Goal: Task Accomplishment & Management: Use online tool/utility

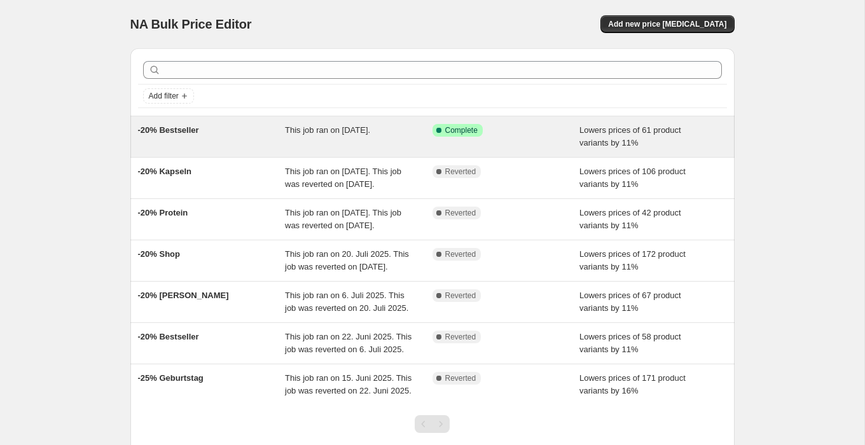
click at [207, 130] on div "-20% Bestseller" at bounding box center [212, 136] width 148 height 25
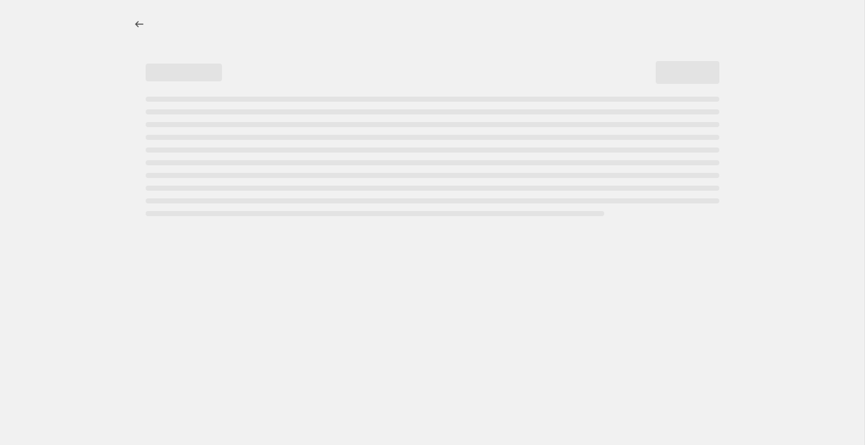
select select "percentage"
select select "no_change"
select select "collection"
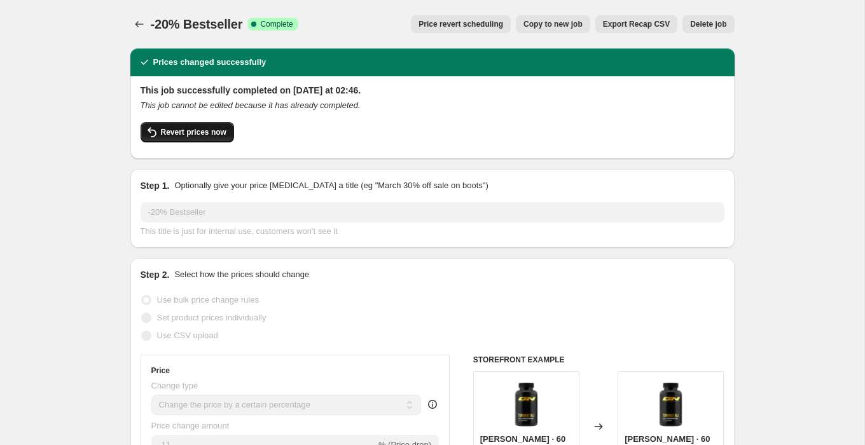
click at [197, 128] on span "Revert prices now" at bounding box center [193, 132] width 65 height 10
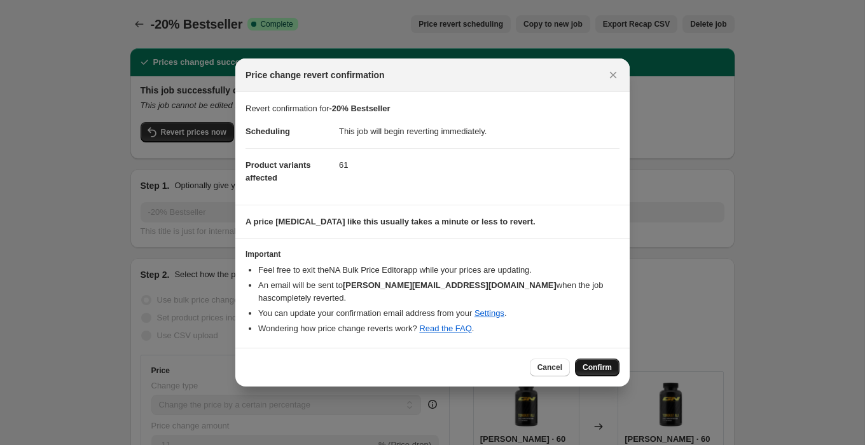
click at [593, 362] on span "Confirm" at bounding box center [596, 367] width 29 height 10
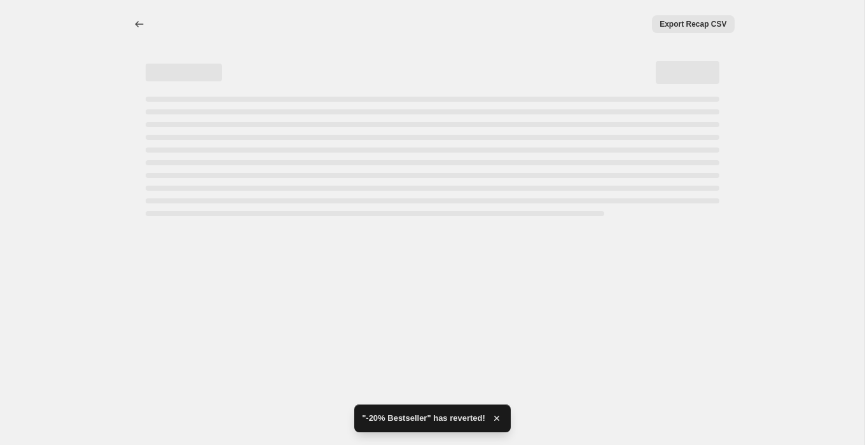
select select "percentage"
select select "no_change"
select select "collection"
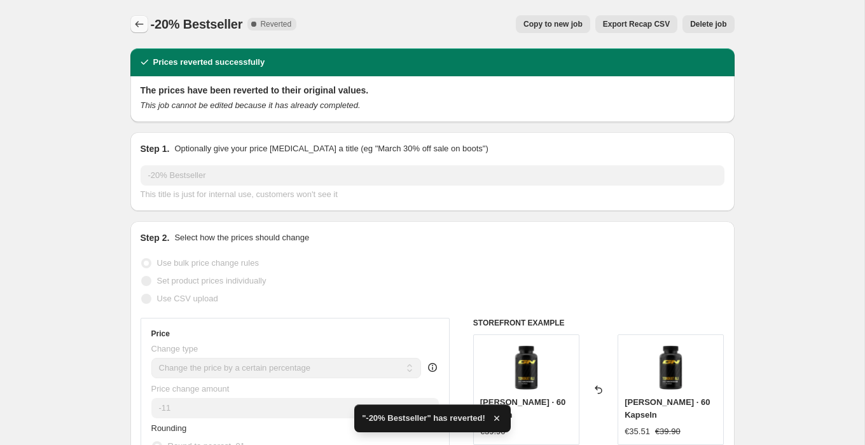
click at [138, 24] on icon "Price change jobs" at bounding box center [139, 24] width 13 height 13
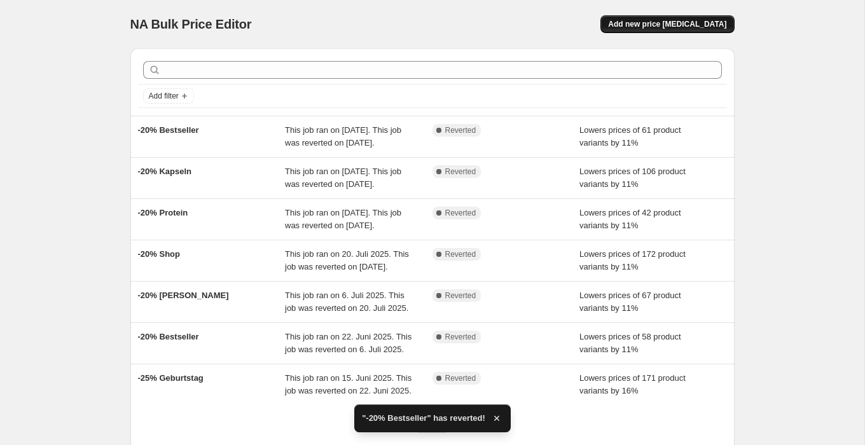
click at [678, 21] on span "Add new price [MEDICAL_DATA]" at bounding box center [667, 24] width 118 height 10
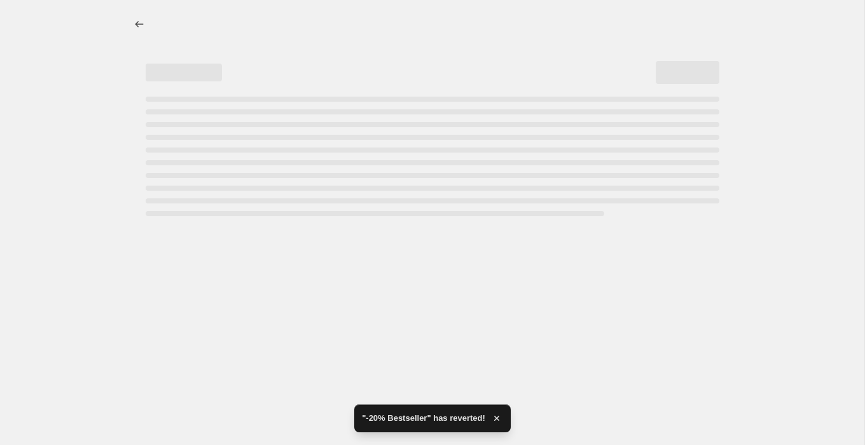
select select "percentage"
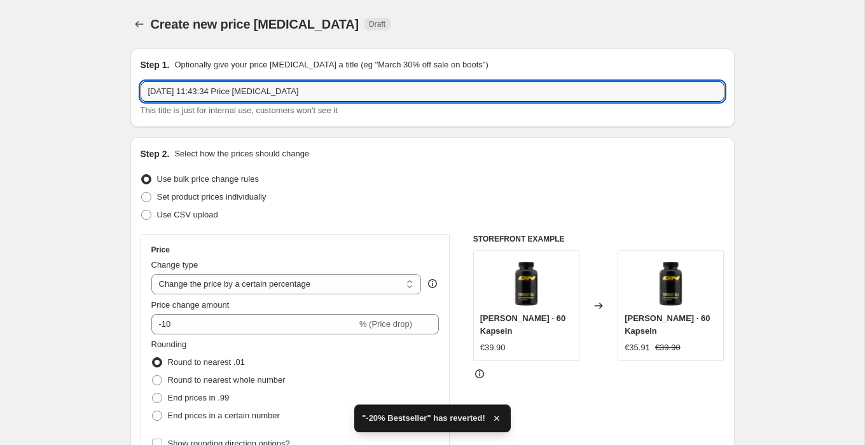
drag, startPoint x: 324, startPoint y: 90, endPoint x: 56, endPoint y: 88, distance: 267.7
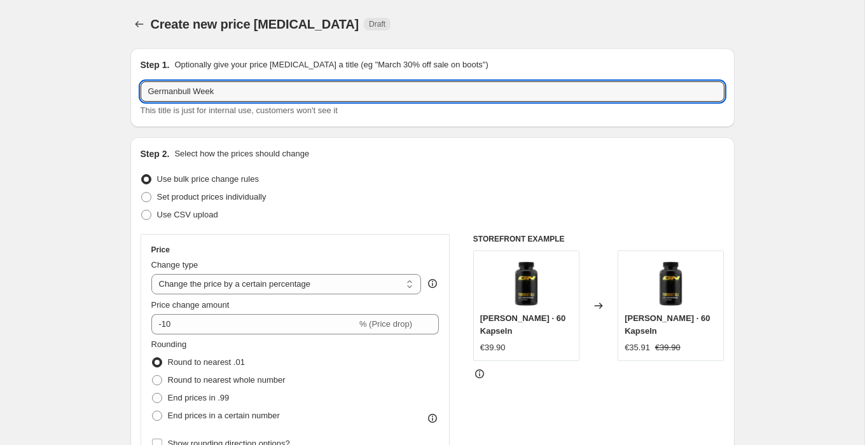
type input "Germanbull Week"
click at [499, 164] on div "Step 2. Select how the prices should change Use bulk price change rules Set pro…" at bounding box center [433, 361] width 584 height 426
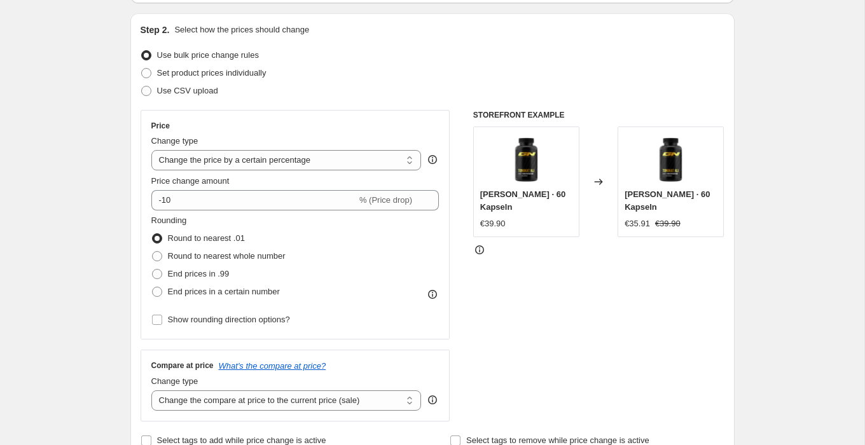
scroll to position [121, 0]
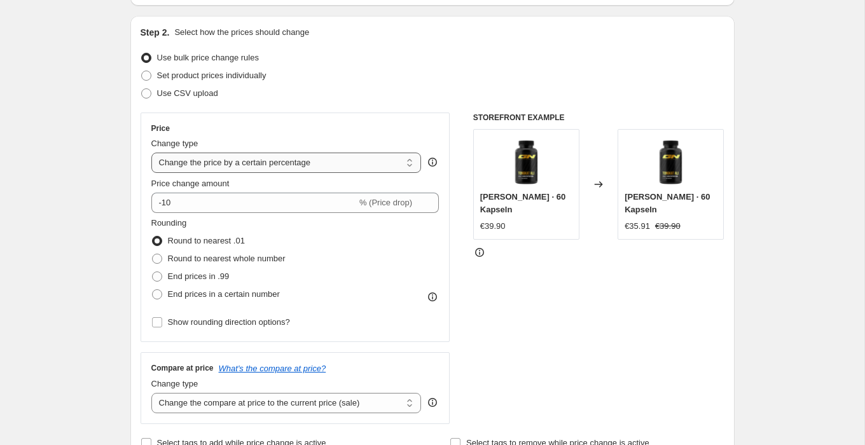
click at [269, 162] on select "Change the price to a certain amount Change the price by a certain amount Chang…" at bounding box center [286, 163] width 270 height 20
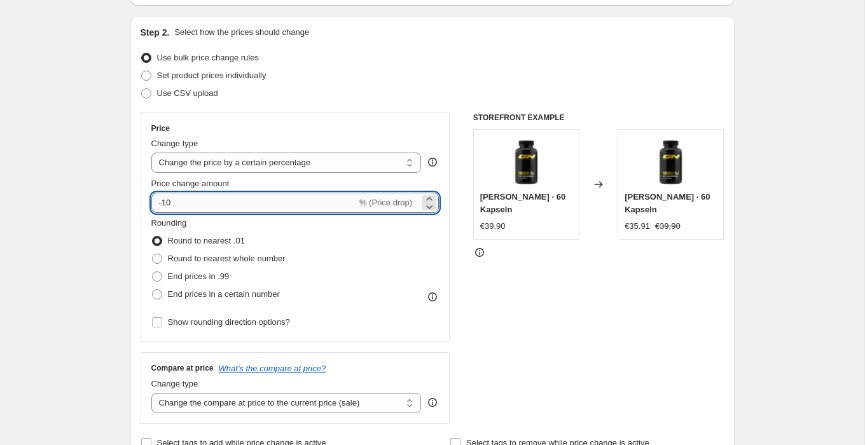
click at [209, 201] on input "-10" at bounding box center [253, 203] width 205 height 20
type input "-16"
click at [537, 308] on div "STOREFRONT EXAMPLE [PERSON_NAME] · 60 Kapseln €39.90 Changed to Tongkat Ali · 6…" at bounding box center [598, 269] width 251 height 312
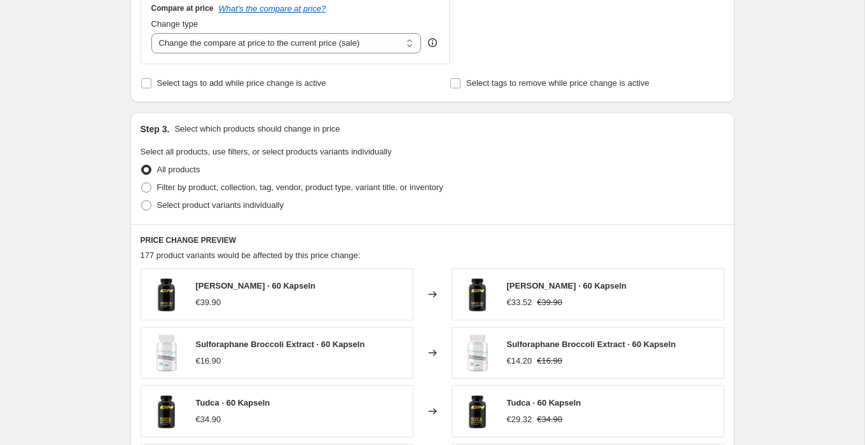
scroll to position [481, 0]
click at [149, 188] on span at bounding box center [146, 188] width 10 height 10
click at [142, 184] on input "Filter by product, collection, tag, vendor, product type, variant title, or inv…" at bounding box center [141, 183] width 1 height 1
radio input "true"
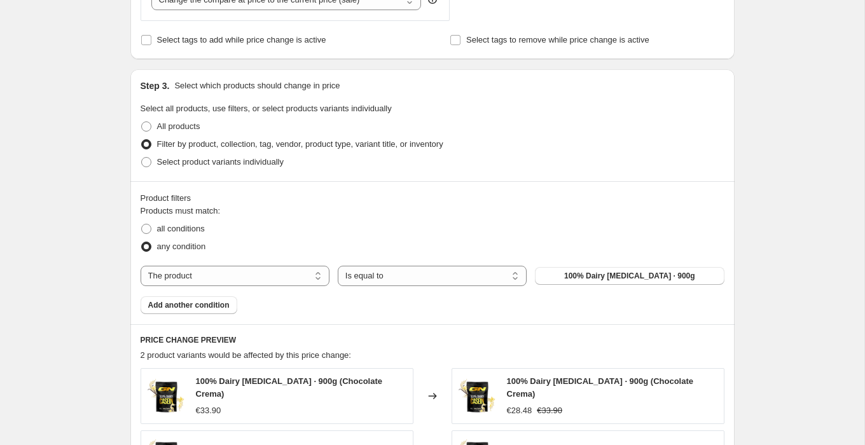
scroll to position [532, 0]
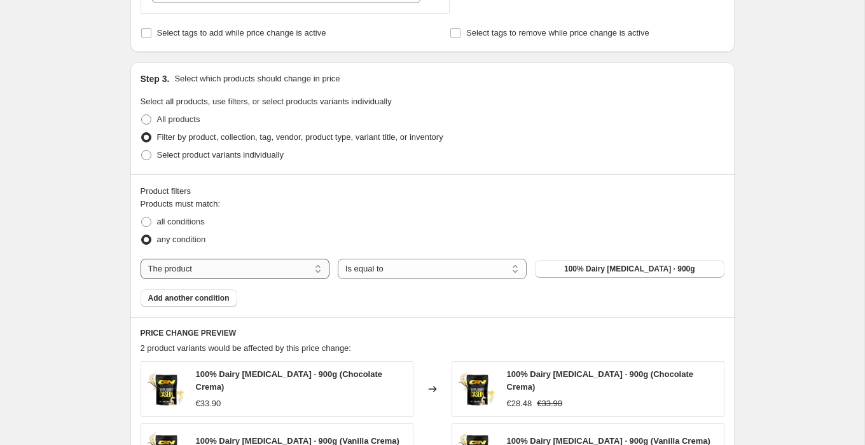
click at [230, 270] on select "The product The product's collection The product's tag The product's vendor The…" at bounding box center [235, 269] width 189 height 20
select select "collection"
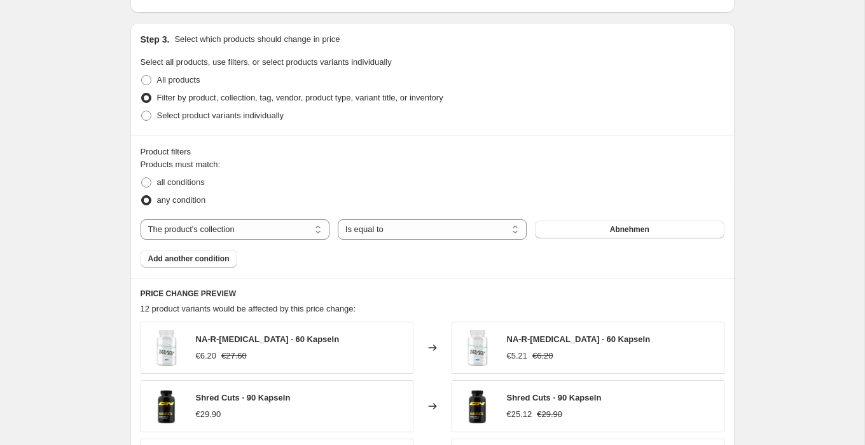
scroll to position [577, 0]
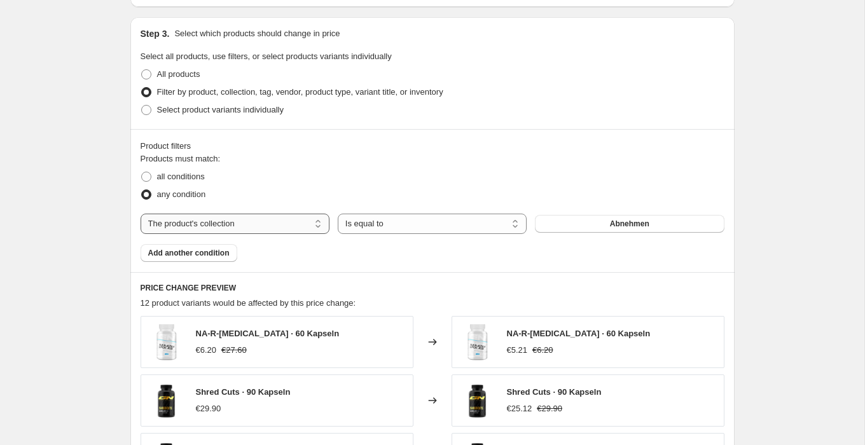
click at [218, 228] on select "The product The product's collection The product's tag The product's vendor The…" at bounding box center [235, 224] width 189 height 20
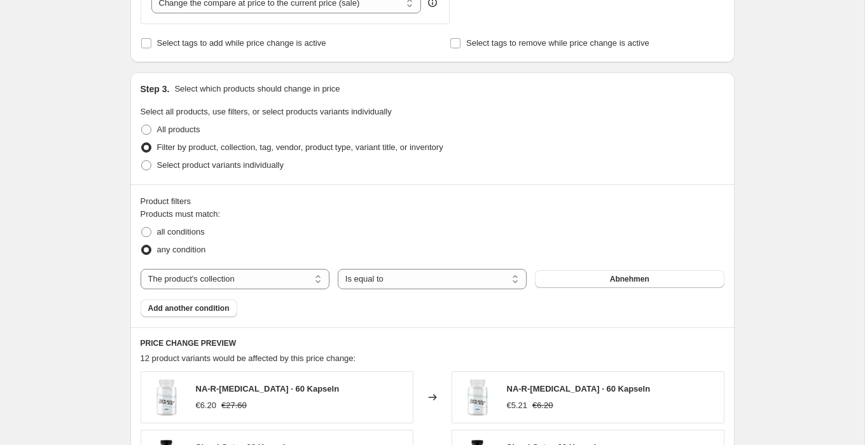
scroll to position [518, 0]
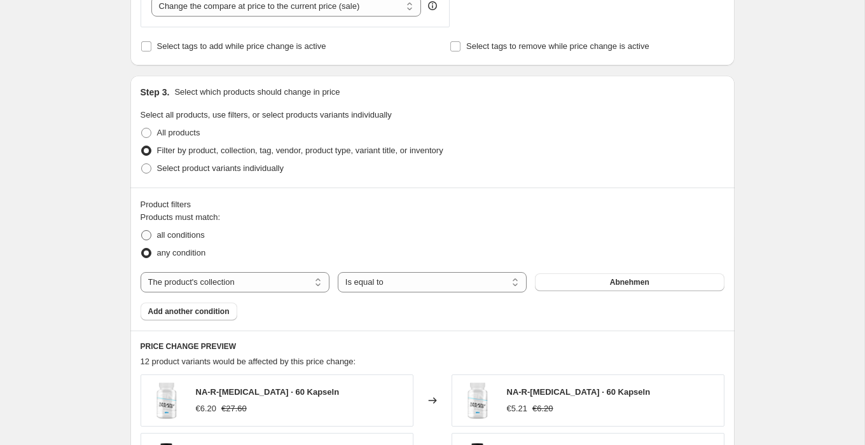
click at [148, 231] on span at bounding box center [146, 235] width 10 height 10
click at [142, 231] on input "all conditions" at bounding box center [141, 230] width 1 height 1
radio input "true"
click at [196, 306] on span "Add another condition" at bounding box center [188, 311] width 81 height 10
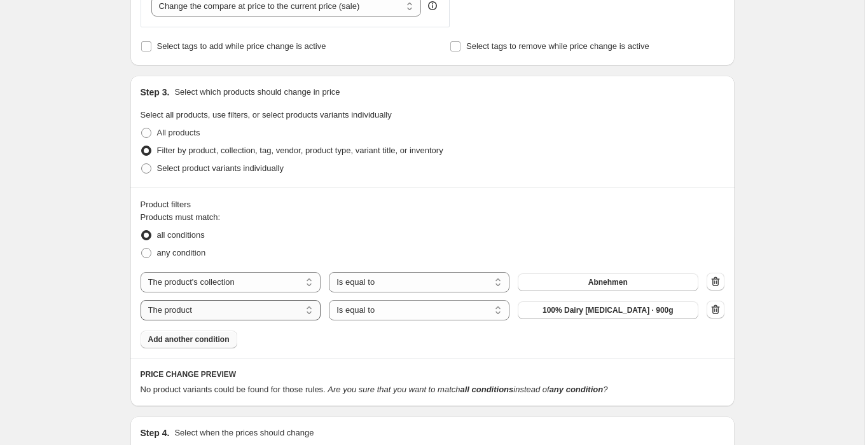
click at [205, 309] on select "The product The product's collection The product's tag The product's vendor The…" at bounding box center [231, 310] width 181 height 20
click at [251, 280] on select "The product The product's collection The product's tag The product's vendor The…" at bounding box center [231, 282] width 181 height 20
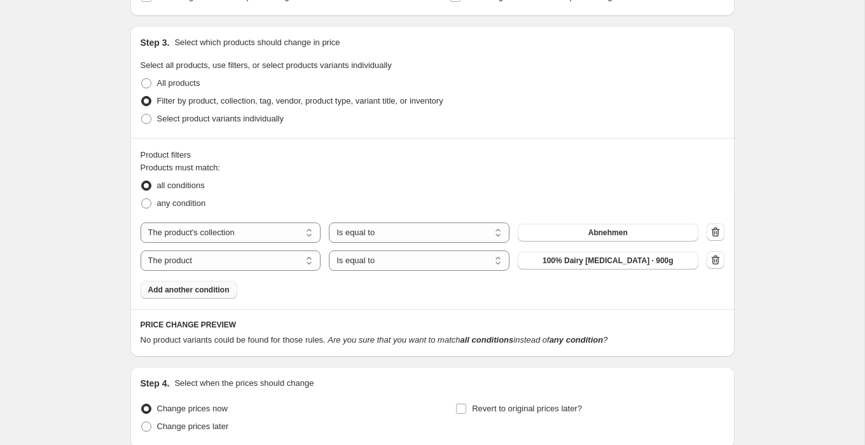
scroll to position [533, 0]
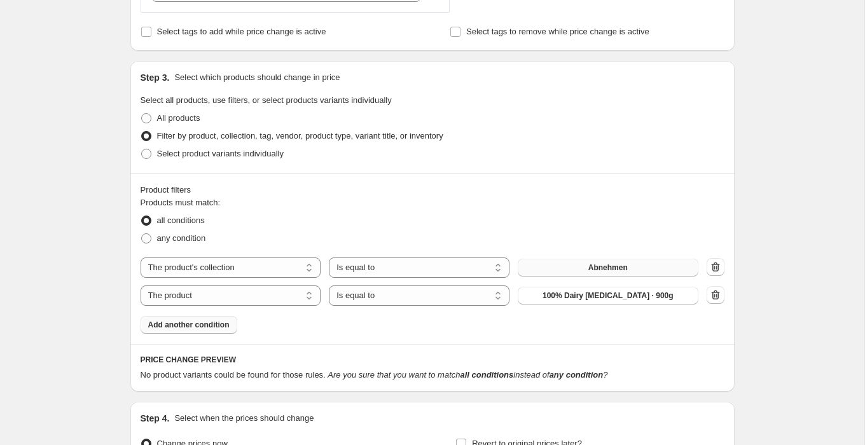
click at [593, 271] on button "Abnehmen" at bounding box center [608, 268] width 181 height 18
click at [716, 294] on icon "button" at bounding box center [715, 296] width 1 height 4
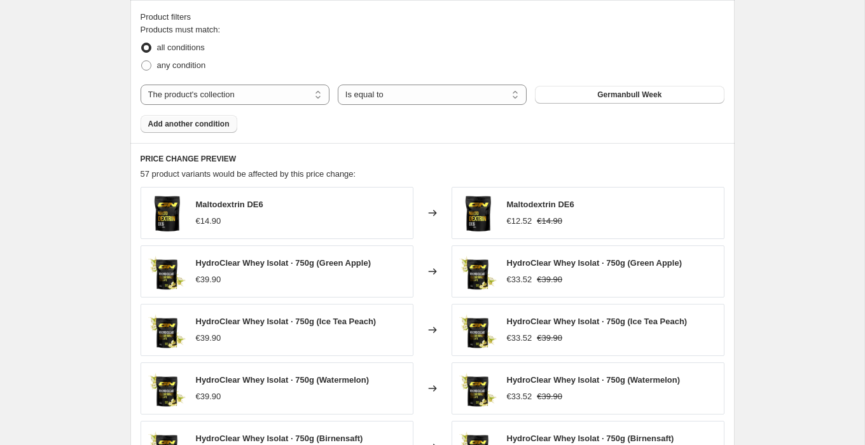
scroll to position [963, 0]
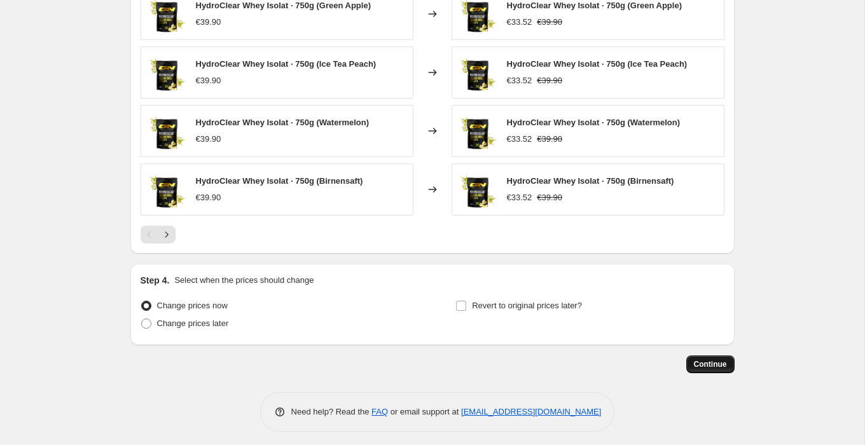
click at [698, 359] on span "Continue" at bounding box center [710, 364] width 33 height 10
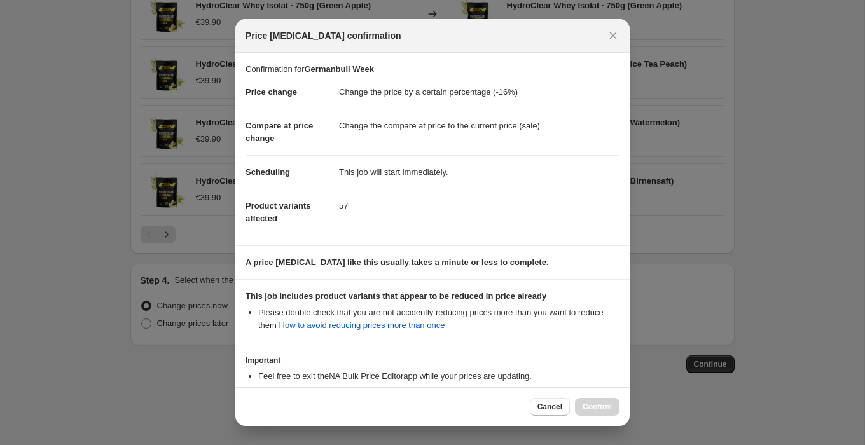
scroll to position [87, 0]
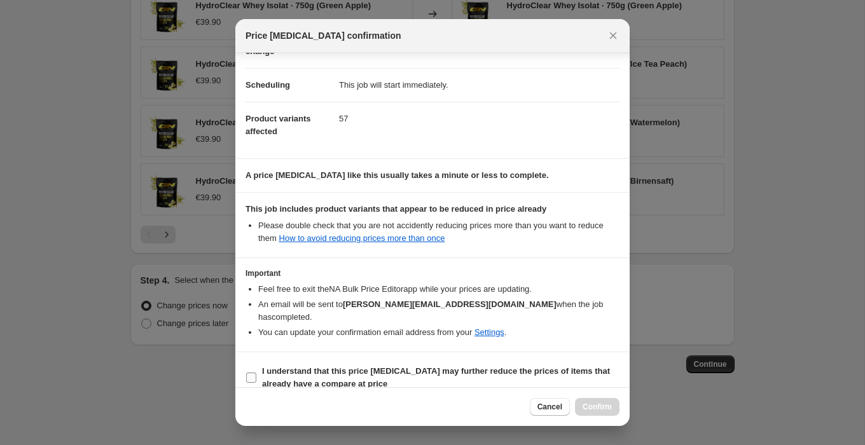
click at [252, 373] on input "I understand that this price [MEDICAL_DATA] may further reduce the prices of it…" at bounding box center [251, 378] width 10 height 10
checkbox input "true"
click at [601, 404] on span "Confirm" at bounding box center [596, 407] width 29 height 10
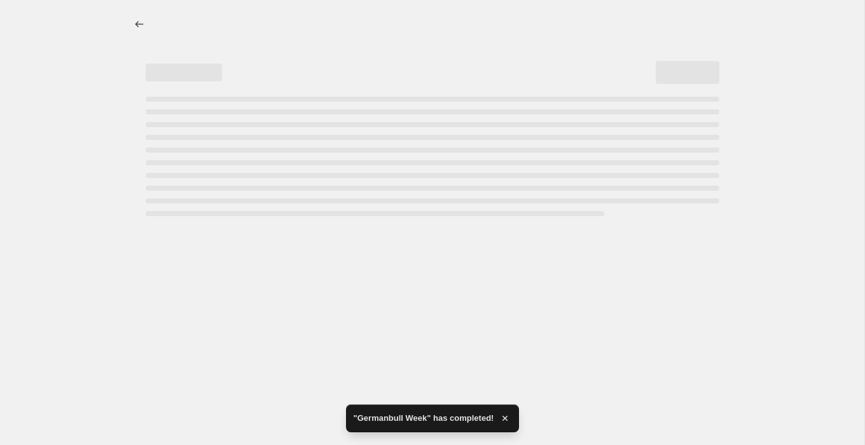
select select "percentage"
select select "collection"
